Goal: Task Accomplishment & Management: Use online tool/utility

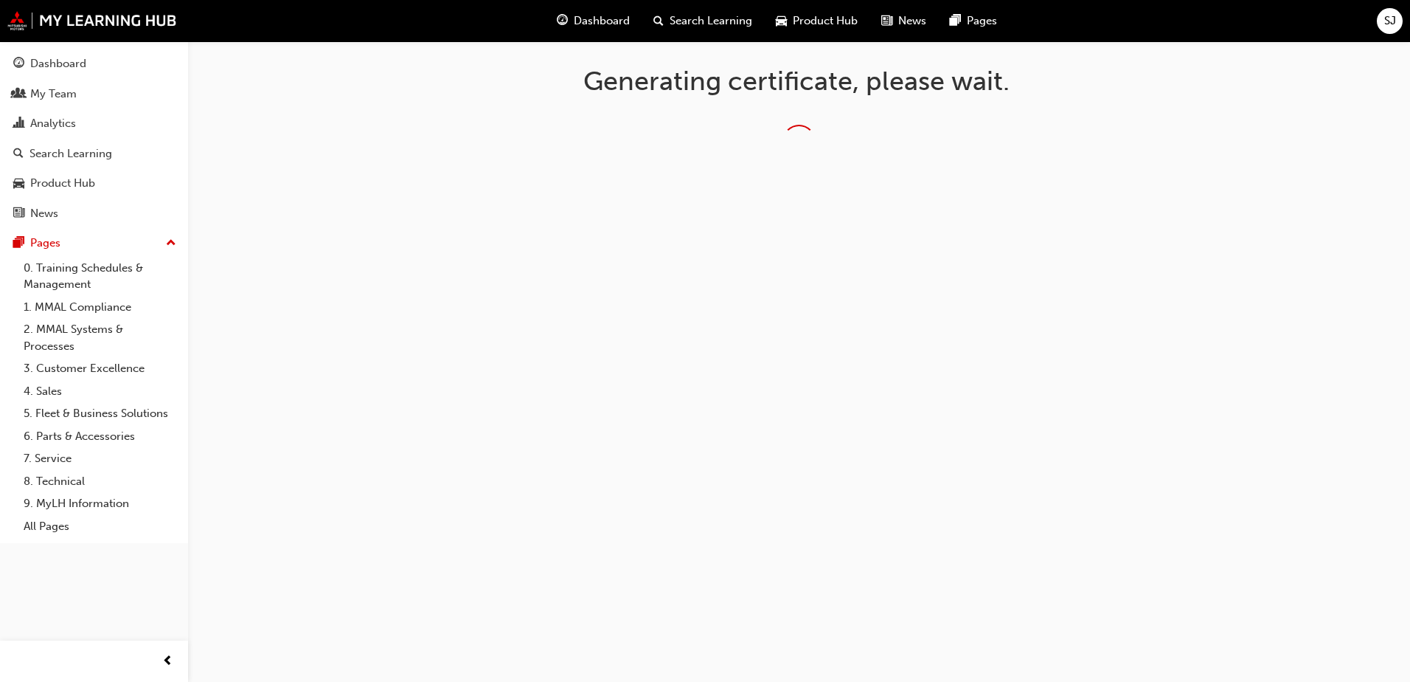
click at [1399, 24] on div "SJ" at bounding box center [1390, 21] width 26 height 26
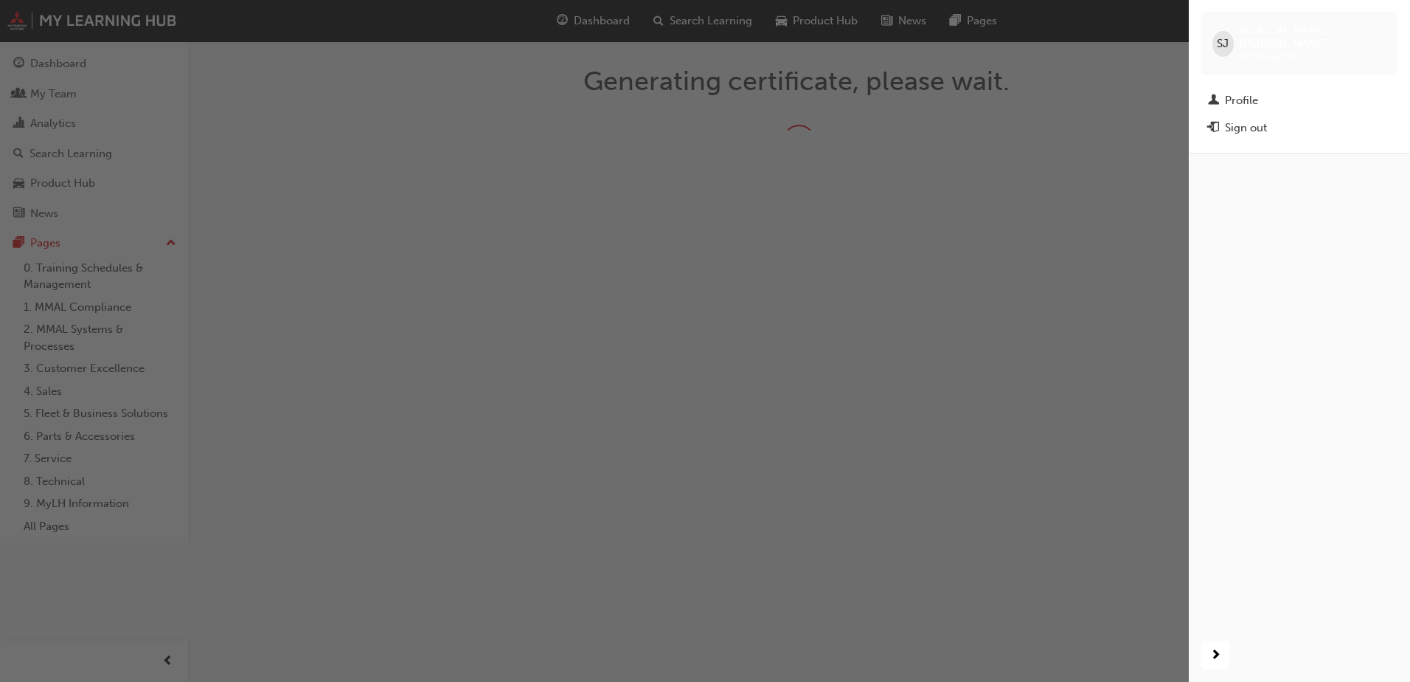
click at [1069, 313] on div "button" at bounding box center [594, 341] width 1189 height 682
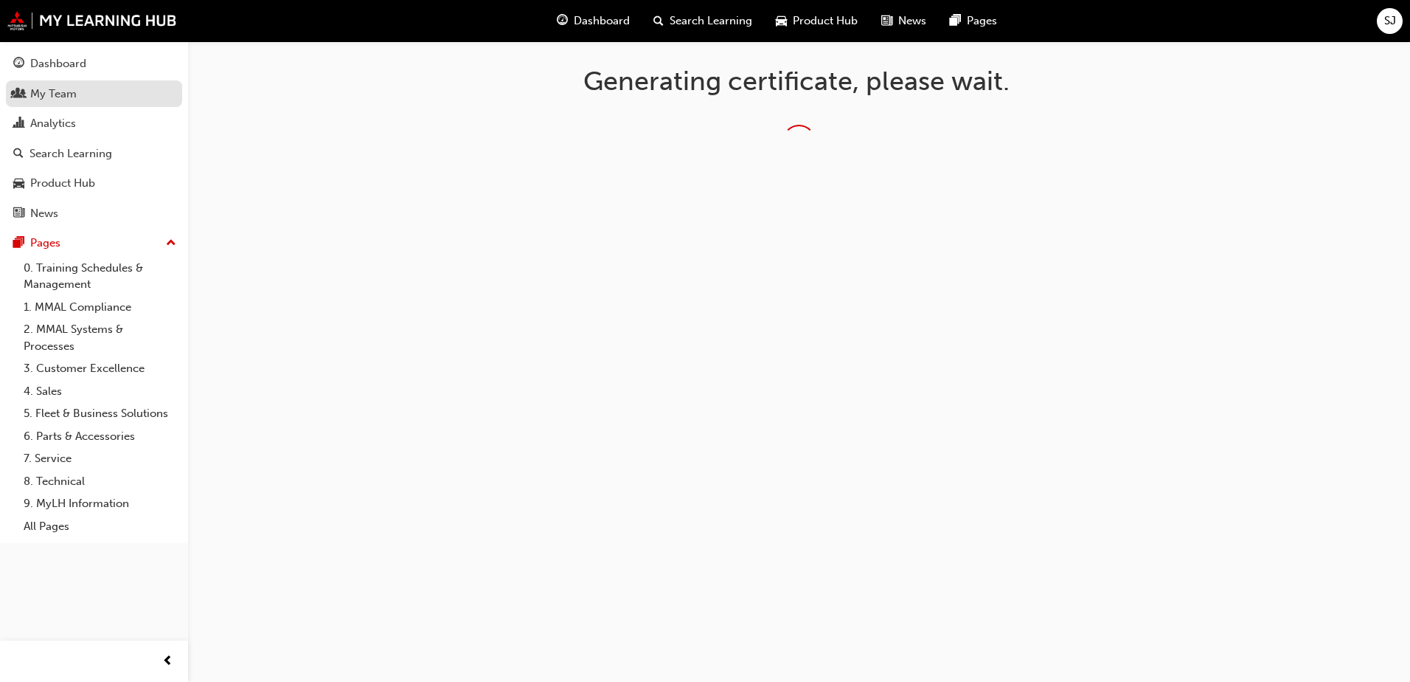
click at [60, 101] on div "My Team" at bounding box center [53, 94] width 46 height 17
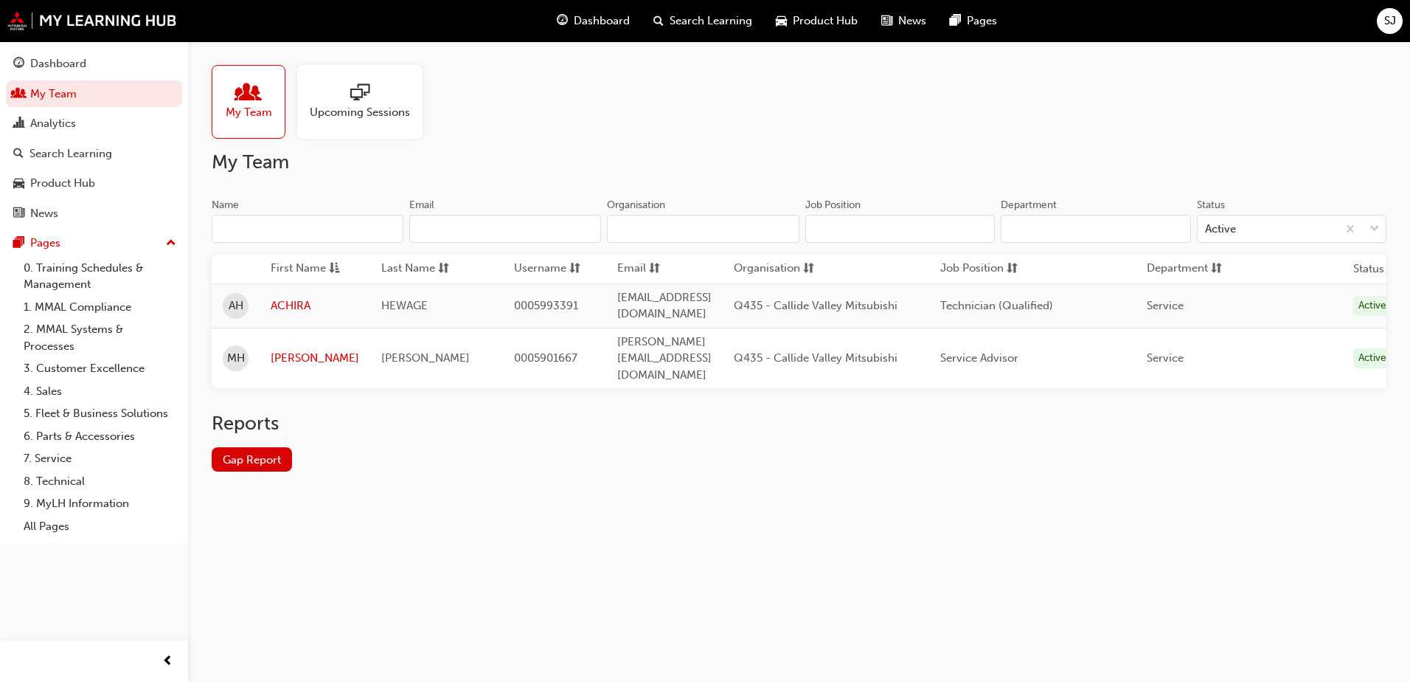
click at [452, 303] on div "HEWAGE" at bounding box center [436, 305] width 111 height 17
click at [289, 297] on link "ACHIRA" at bounding box center [315, 305] width 89 height 17
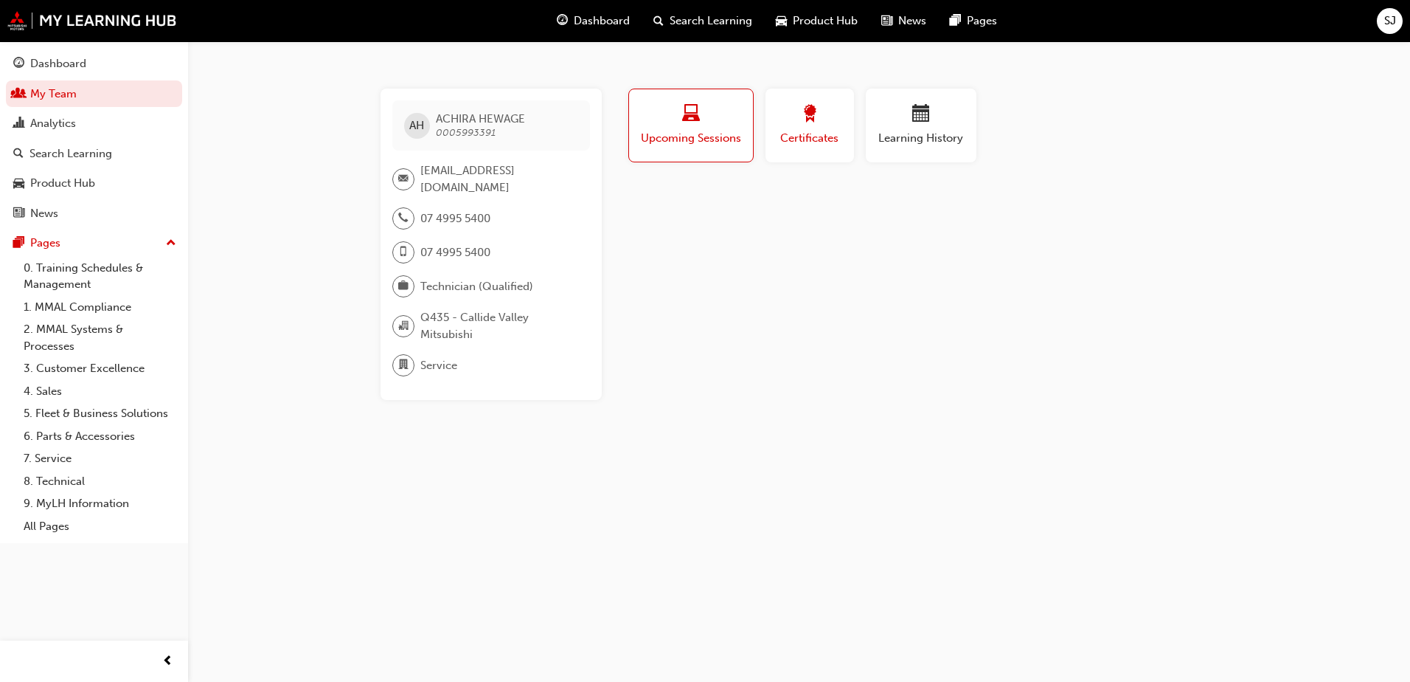
click at [787, 136] on span "Certificates" at bounding box center [810, 138] width 66 height 17
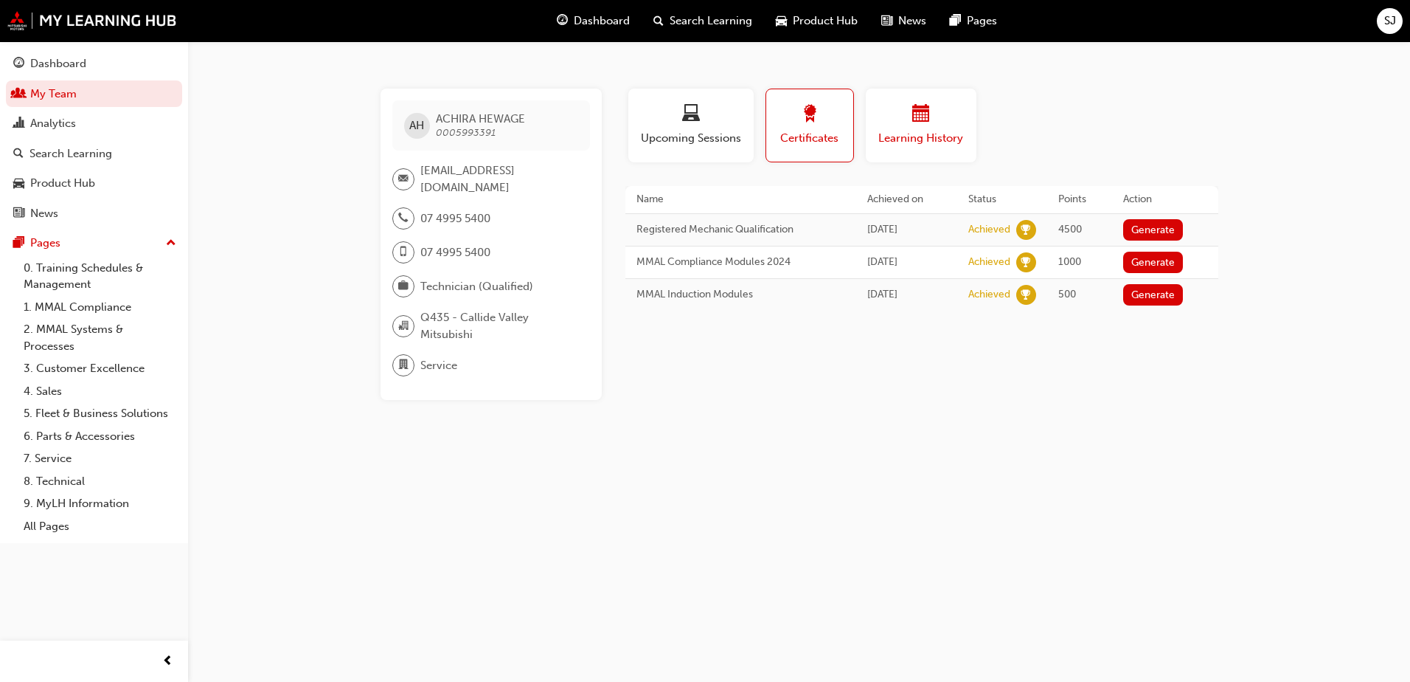
click at [929, 134] on span "Learning History" at bounding box center [921, 138] width 89 height 17
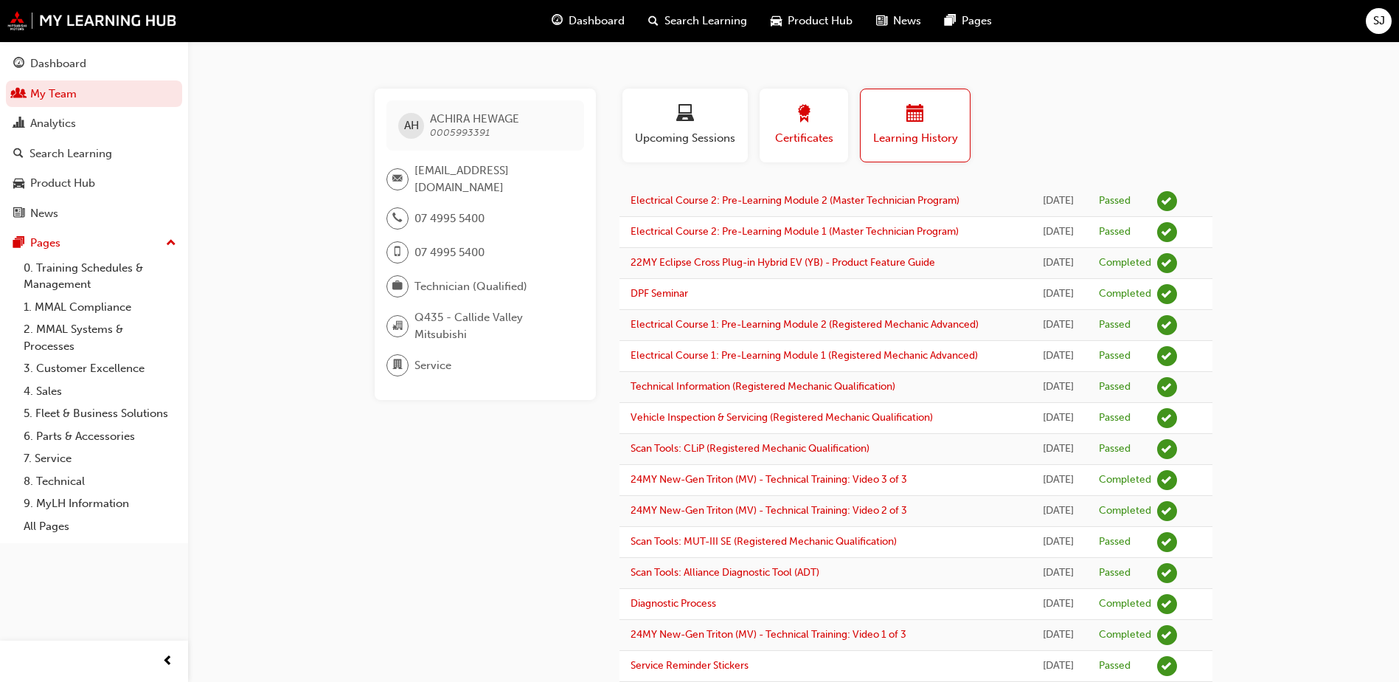
click at [797, 146] on span "Certificates" at bounding box center [804, 138] width 66 height 17
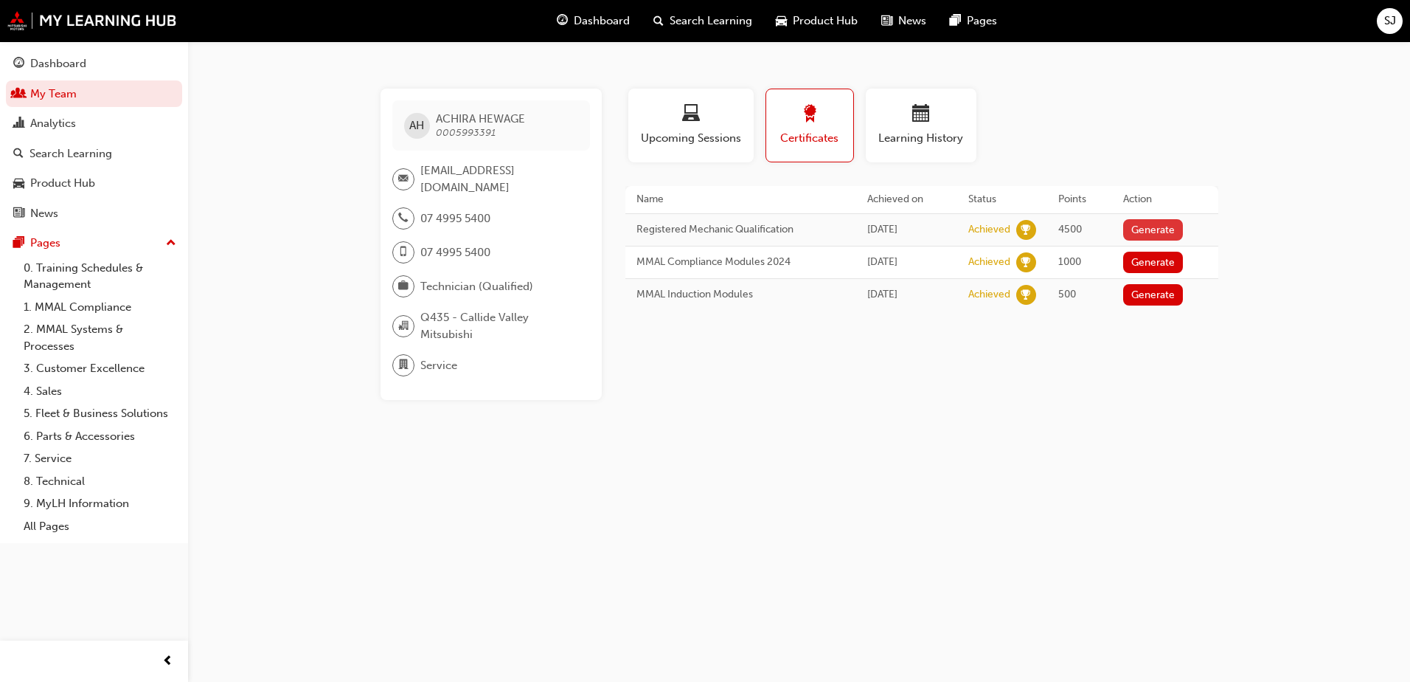
click at [1166, 231] on button "Generate" at bounding box center [1153, 229] width 60 height 21
